Goal: Obtain resource: Download file/media

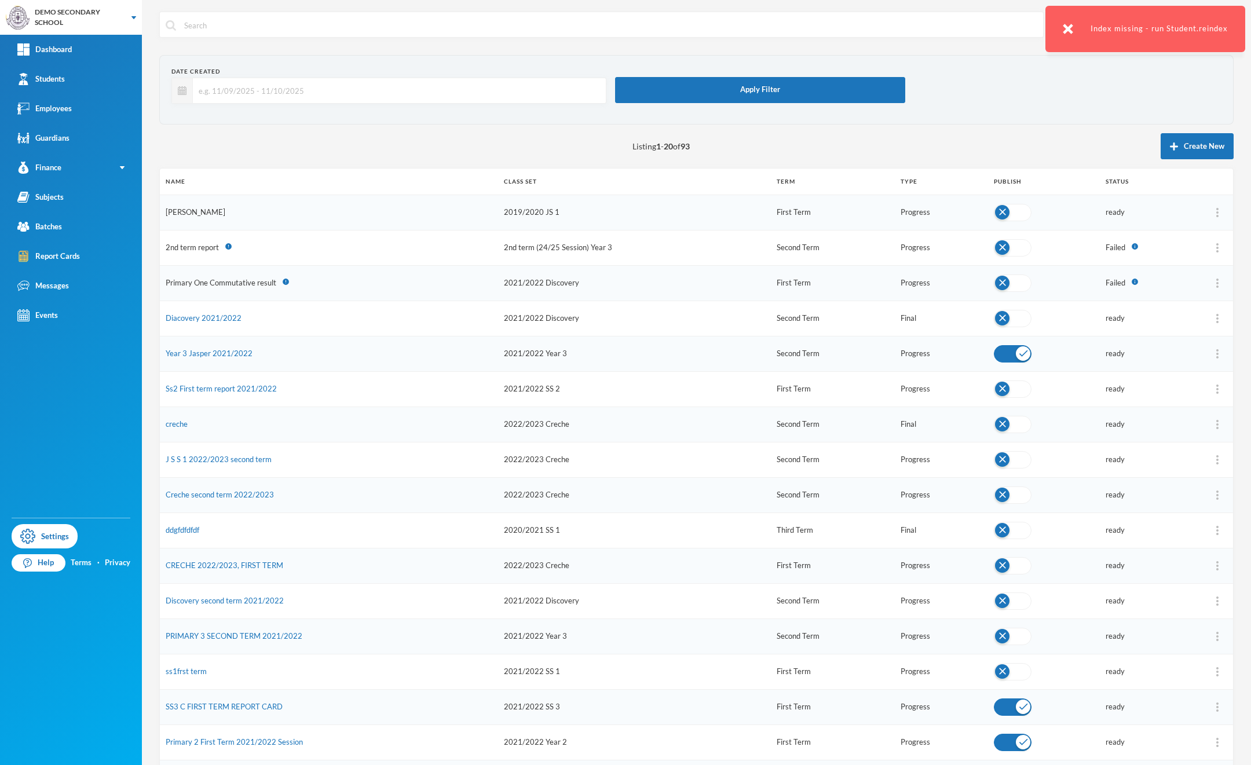
click at [202, 213] on link "[PERSON_NAME]" at bounding box center [196, 211] width 60 height 9
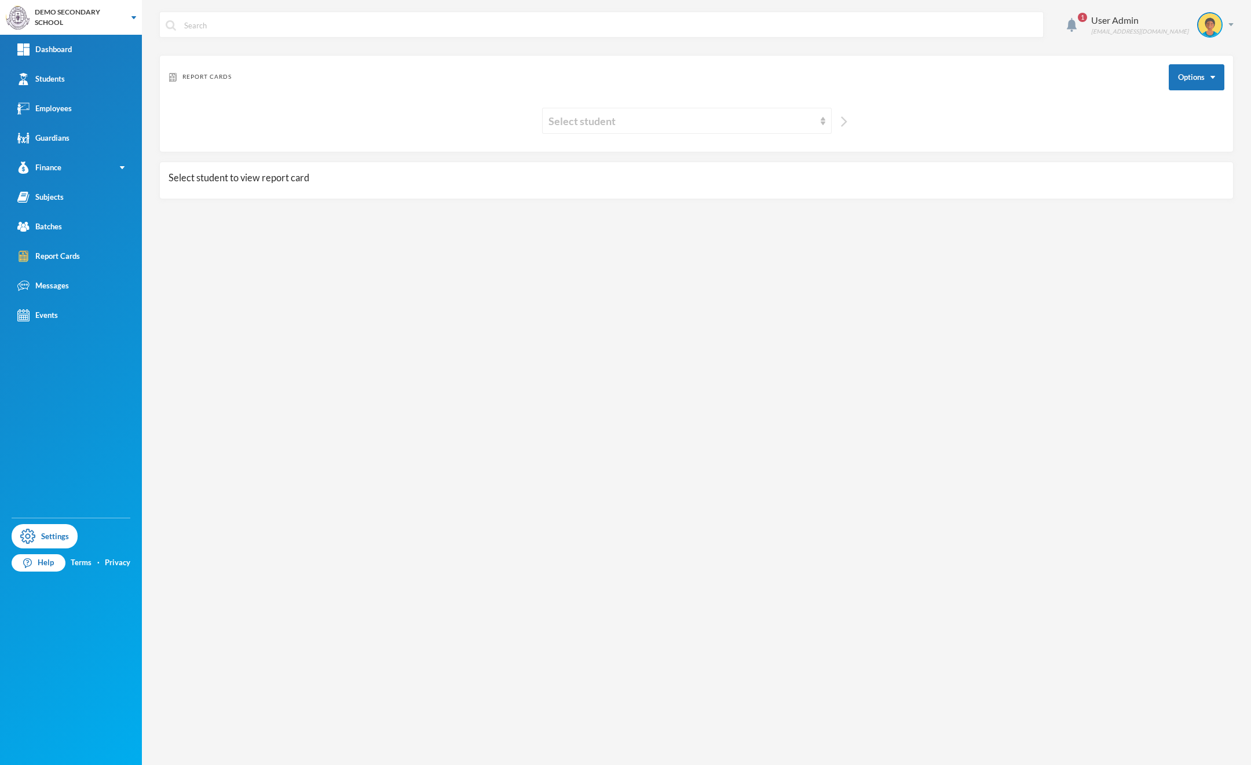
click at [845, 121] on img "button" at bounding box center [844, 121] width 6 height 10
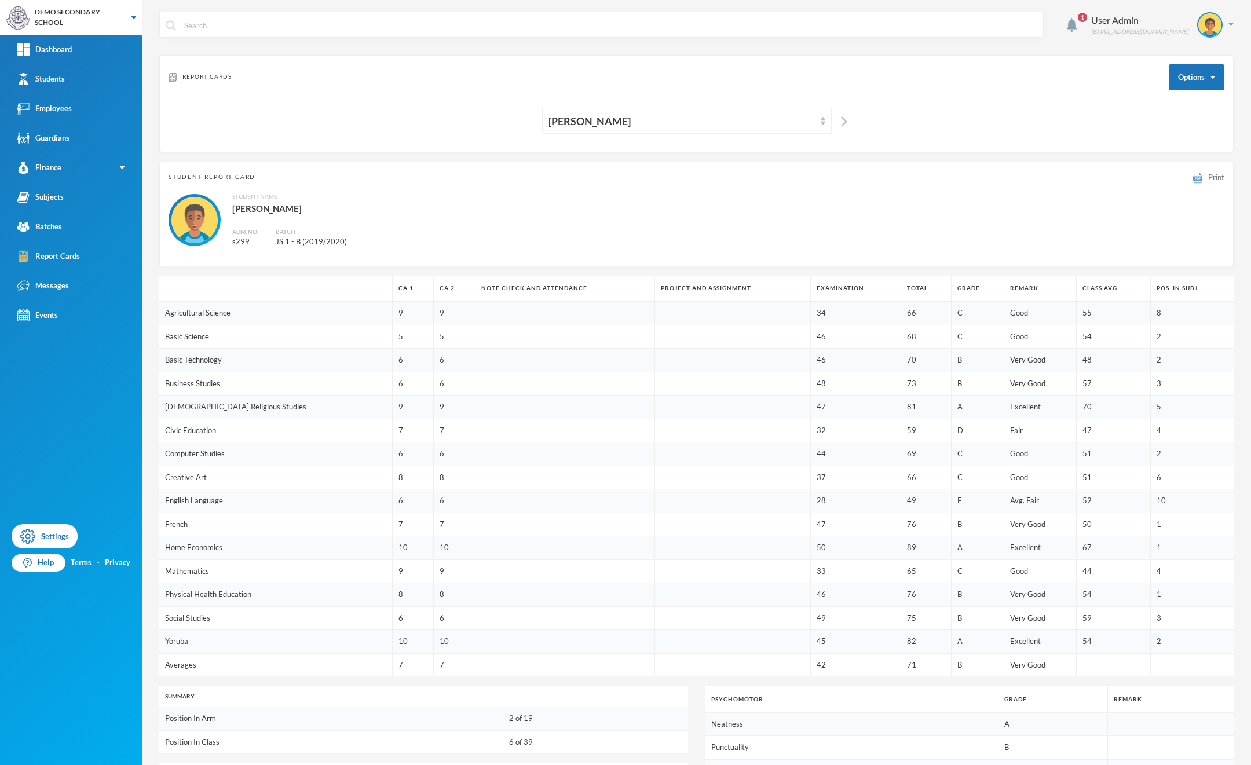
click at [1209, 180] on span "Print" at bounding box center [1217, 177] width 16 height 9
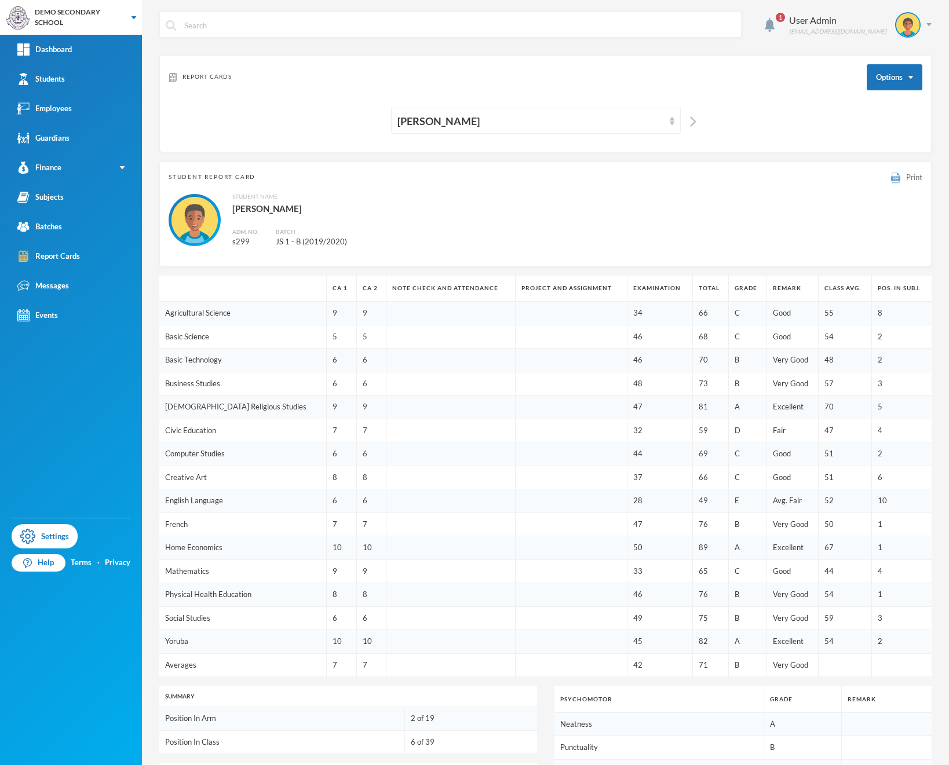
click at [906, 176] on span "Print" at bounding box center [914, 177] width 16 height 9
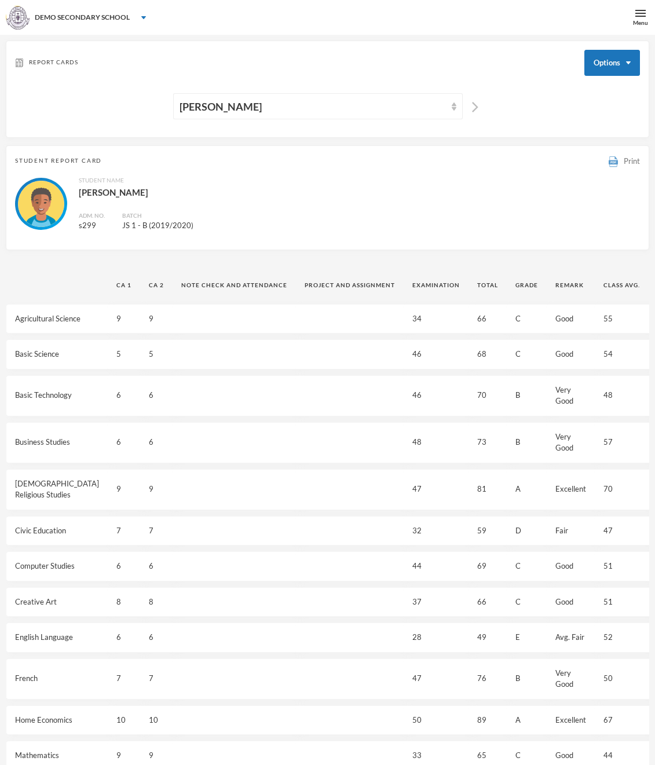
click at [629, 162] on span "Print" at bounding box center [632, 160] width 16 height 9
click at [631, 165] on span "Print" at bounding box center [632, 160] width 16 height 9
click at [632, 163] on span "Print" at bounding box center [632, 160] width 16 height 9
